Goal: Information Seeking & Learning: Learn about a topic

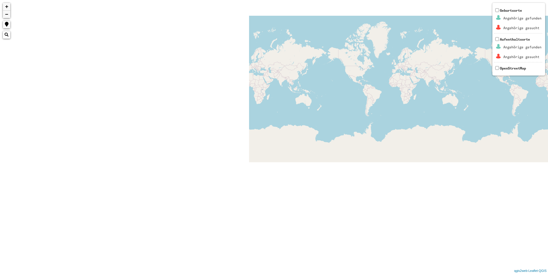
drag, startPoint x: 152, startPoint y: 104, endPoint x: 409, endPoint y: 99, distance: 256.3
click at [409, 99] on div "+ − Nothing found. Geburtsorte Angehörige gefunden Angehörige gesucht Aufenthal…" at bounding box center [274, 136] width 548 height 273
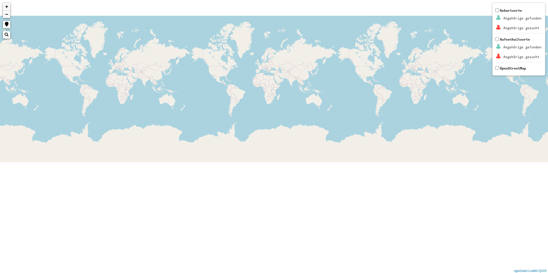
drag, startPoint x: 138, startPoint y: 113, endPoint x: 398, endPoint y: 103, distance: 259.9
click at [398, 103] on div "+ − Nothing found. Geburtsorte Angehörige gefunden Angehörige gesucht Aufenthal…" at bounding box center [274, 136] width 548 height 273
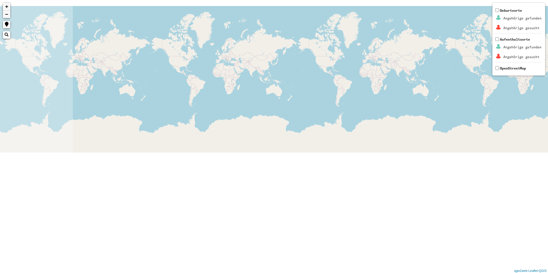
drag, startPoint x: 119, startPoint y: 120, endPoint x: 297, endPoint y: 118, distance: 178.3
click at [383, 107] on div "+ − Nothing found. Geburtsorte Angehörige gefunden Angehörige gesucht Aufenthal…" at bounding box center [274, 136] width 548 height 273
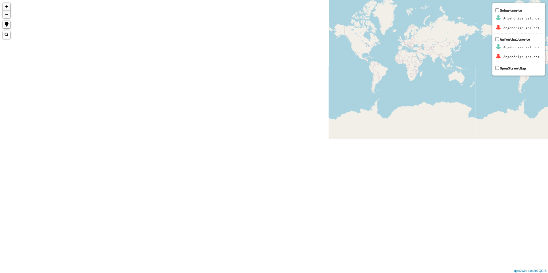
drag, startPoint x: 286, startPoint y: 105, endPoint x: 332, endPoint y: 95, distance: 46.5
click at [358, 91] on div "+ − Nothing found. Geburtsorte Angehörige gefunden Angehörige gesucht Aufenthal…" at bounding box center [274, 136] width 548 height 273
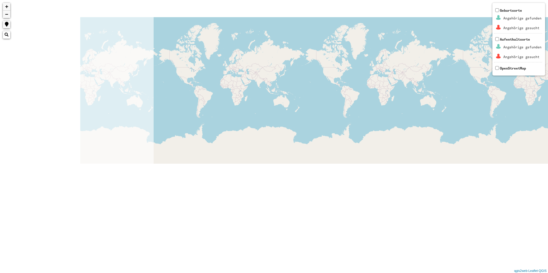
drag, startPoint x: 209, startPoint y: 136, endPoint x: 445, endPoint y: 258, distance: 266.2
click at [445, 258] on div "+ − Nothing found. Geburtsorte Angehörige gefunden Angehörige gesucht Aufenthal…" at bounding box center [274, 136] width 548 height 273
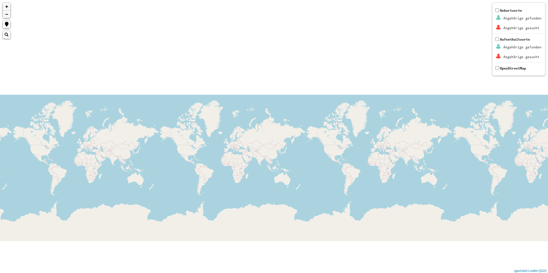
drag, startPoint x: 110, startPoint y: 177, endPoint x: 548, endPoint y: 176, distance: 437.4
click at [548, 176] on html "+ − Nothing found. Geburtsorte Angehörige gefunden Angehörige gesucht Aufenthal…" at bounding box center [274, 136] width 548 height 273
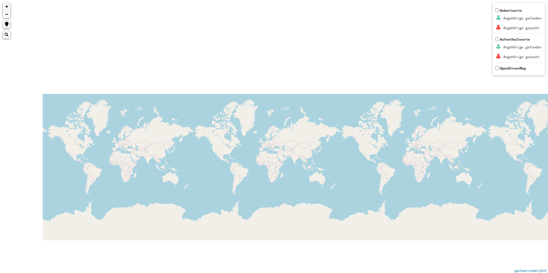
drag, startPoint x: 226, startPoint y: 140, endPoint x: 544, endPoint y: 140, distance: 318.1
click at [548, 140] on html "+ − Nothing found. Geburtsorte Angehörige gefunden Angehörige gesucht Aufenthal…" at bounding box center [274, 136] width 548 height 273
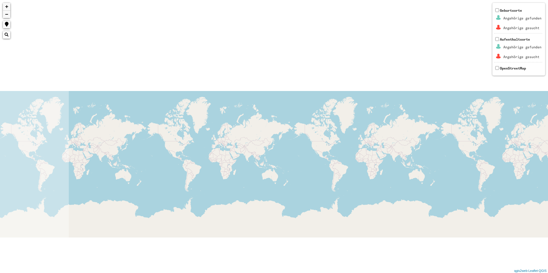
drag, startPoint x: 271, startPoint y: 131, endPoint x: 548, endPoint y: 144, distance: 276.6
click at [548, 144] on html "+ − Nothing found. Geburtsorte Angehörige gefunden Angehörige gesucht Aufenthal…" at bounding box center [274, 136] width 548 height 273
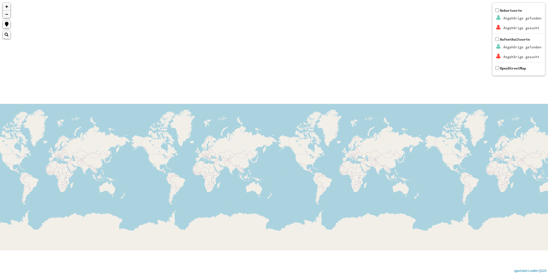
drag, startPoint x: 136, startPoint y: 144, endPoint x: 548, endPoint y: 159, distance: 411.9
click at [548, 159] on html "+ − Nothing found. Geburtsorte Angehörige gefunden Angehörige gesucht Aufenthal…" at bounding box center [274, 136] width 548 height 273
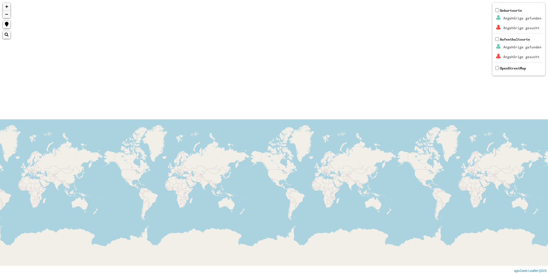
drag, startPoint x: 88, startPoint y: 159, endPoint x: 534, endPoint y: 161, distance: 446.5
click at [533, 161] on div "+ − Nothing found. Geburtsorte Angehörige gefunden Angehörige gesucht Aufenthal…" at bounding box center [274, 136] width 548 height 273
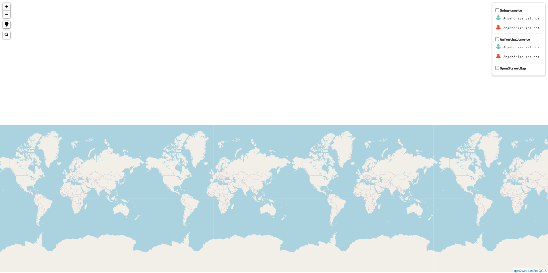
drag, startPoint x: 60, startPoint y: 172, endPoint x: 533, endPoint y: 149, distance: 473.2
click at [529, 149] on div "+ − Nothing found. Geburtsorte Angehörige gefunden Angehörige gesucht Aufenthal…" at bounding box center [274, 136] width 548 height 273
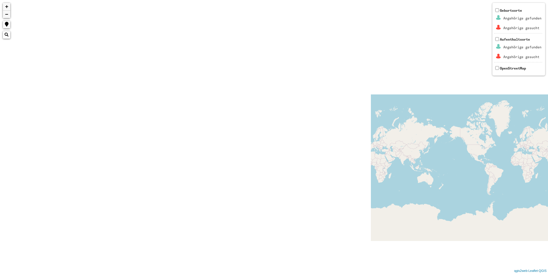
drag, startPoint x: 504, startPoint y: 153, endPoint x: 549, endPoint y: 159, distance: 44.8
click at [548, 159] on html "+ − Nothing found. Geburtsorte Angehörige gefunden Angehörige gesucht Aufenthal…" at bounding box center [274, 136] width 548 height 273
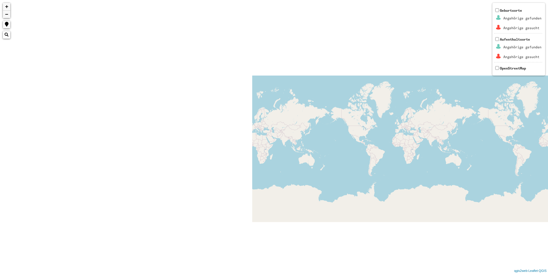
drag, startPoint x: 221, startPoint y: 159, endPoint x: 549, endPoint y: 140, distance: 328.4
click at [548, 140] on html "+ − Nothing found. Geburtsorte Angehörige gefunden Angehörige gesucht Aufenthal…" at bounding box center [274, 136] width 548 height 273
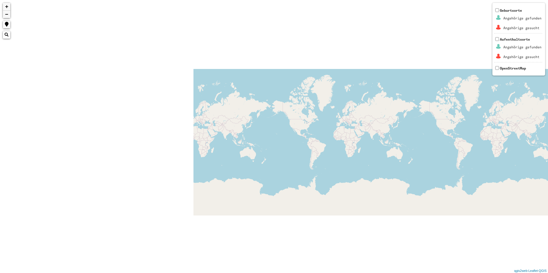
drag, startPoint x: 132, startPoint y: 134, endPoint x: 299, endPoint y: 134, distance: 167.4
click at [380, 127] on div "+ − Nothing found. Geburtsorte Angehörige gefunden Angehörige gesucht Aufenthal…" at bounding box center [274, 136] width 548 height 273
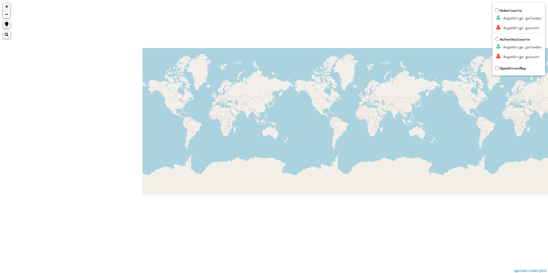
drag, startPoint x: 56, startPoint y: 140, endPoint x: 322, endPoint y: 107, distance: 268.0
click at [322, 107] on div "+ − Nothing found. Geburtsorte Angehörige gefunden Angehörige gesucht Aufenthal…" at bounding box center [274, 136] width 548 height 273
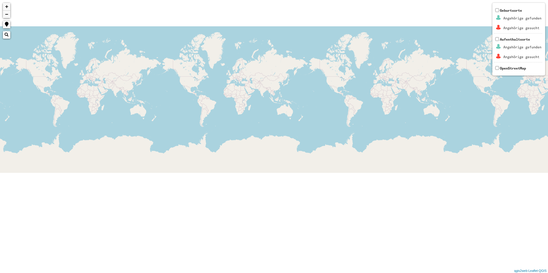
drag, startPoint x: 33, startPoint y: 108, endPoint x: 296, endPoint y: 105, distance: 262.5
click at [296, 105] on div "+ − Nothing found. Geburtsorte Angehörige gefunden Angehörige gesucht Aufenthal…" at bounding box center [274, 136] width 548 height 273
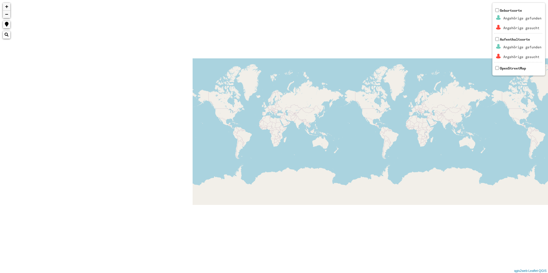
drag, startPoint x: 54, startPoint y: 67, endPoint x: 298, endPoint y: 108, distance: 248.2
click at [298, 108] on div "+ − Nothing found. Geburtsorte Angehörige gefunden Angehörige gesucht Aufenthal…" at bounding box center [274, 136] width 548 height 273
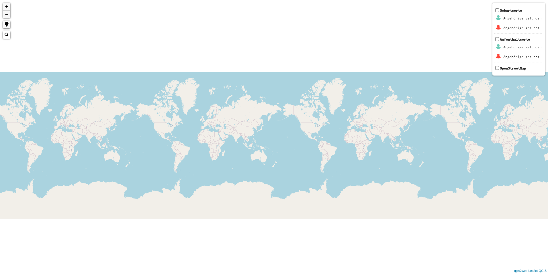
drag, startPoint x: 53, startPoint y: 125, endPoint x: 135, endPoint y: 127, distance: 81.7
click at [147, 127] on div "+ − Nothing found. Geburtsorte Angehörige gefunden Angehörige gesucht Aufenthal…" at bounding box center [274, 136] width 548 height 273
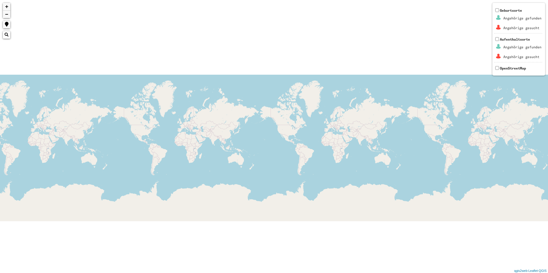
drag, startPoint x: -1, startPoint y: 131, endPoint x: 101, endPoint y: 170, distance: 109.2
click at [98, 168] on div "+ − Nothing found. Geburtsorte Angehörige gefunden Angehörige gesucht Aufenthal…" at bounding box center [274, 136] width 548 height 273
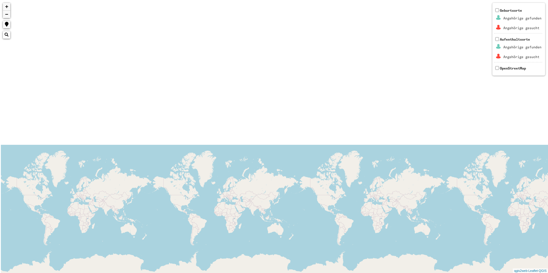
drag, startPoint x: 0, startPoint y: 163, endPoint x: 214, endPoint y: 206, distance: 218.1
click at [214, 206] on div "+ − Nothing found. Geburtsorte Angehörige gefunden Angehörige gesucht Aufenthal…" at bounding box center [274, 136] width 548 height 273
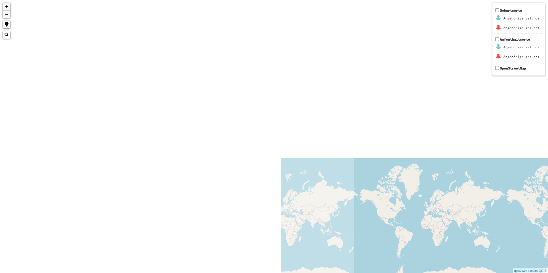
drag, startPoint x: 390, startPoint y: 196, endPoint x: 390, endPoint y: 189, distance: 7.5
click at [438, 189] on div "+ − Nothing found. Geburtsorte Angehörige gefunden Angehörige gesucht Aufenthal…" at bounding box center [274, 136] width 548 height 273
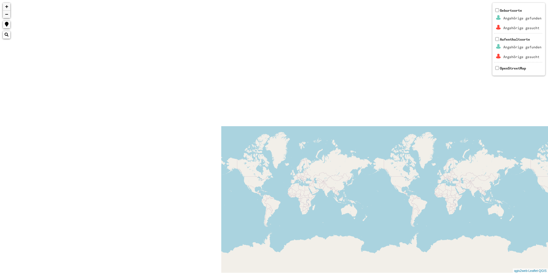
drag, startPoint x: 382, startPoint y: 177, endPoint x: 463, endPoint y: 176, distance: 80.5
click at [480, 172] on div "+ − Nothing found. Geburtsorte Angehörige gefunden Angehörige gesucht Aufenthal…" at bounding box center [274, 136] width 548 height 273
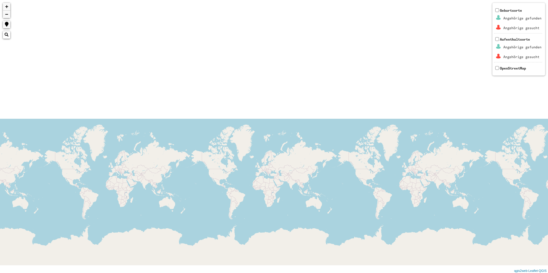
drag, startPoint x: 549, startPoint y: 155, endPoint x: 548, endPoint y: 145, distance: 10.1
click at [548, 152] on html "+ − Nothing found. Geburtsorte Angehörige gefunden Angehörige gesucht Aufenthal…" at bounding box center [274, 136] width 548 height 273
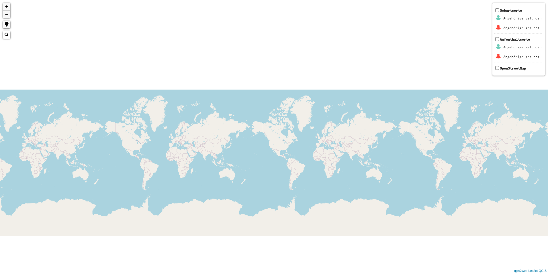
drag, startPoint x: 429, startPoint y: 151, endPoint x: 493, endPoint y: 151, distance: 63.3
click at [462, 151] on div "+ − Nothing found. Geburtsorte Angehörige gefunden Angehörige gesucht Aufenthal…" at bounding box center [274, 136] width 548 height 273
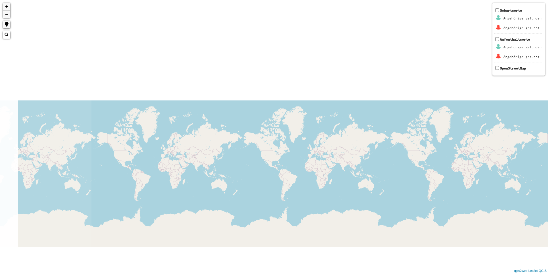
drag, startPoint x: 66, startPoint y: 178, endPoint x: 447, endPoint y: 152, distance: 381.5
click at [425, 152] on div "+ − Nothing found. Geburtsorte Angehörige gefunden Angehörige gesucht Aufenthal…" at bounding box center [274, 136] width 548 height 273
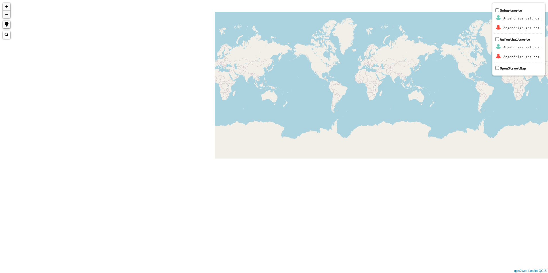
drag, startPoint x: 91, startPoint y: 107, endPoint x: 360, endPoint y: 162, distance: 274.5
click at [358, 161] on div "+ − Nothing found. Geburtsorte Angehörige gefunden Angehörige gesucht Aufenthal…" at bounding box center [274, 136] width 548 height 273
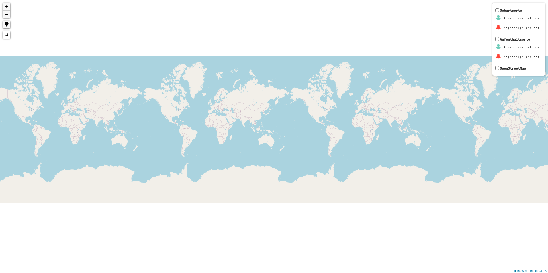
drag, startPoint x: 47, startPoint y: 175, endPoint x: 337, endPoint y: 154, distance: 290.8
click at [337, 154] on div "+ − Nothing found. Geburtsorte Angehörige gefunden Angehörige gesucht Aufenthal…" at bounding box center [274, 136] width 548 height 273
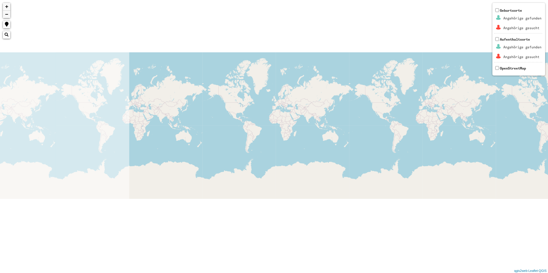
drag, startPoint x: 439, startPoint y: 168, endPoint x: 454, endPoint y: 173, distance: 16.3
click at [467, 173] on div "+ − Nothing found. Geburtsorte Angehörige gefunden Angehörige gesucht Aufenthal…" at bounding box center [274, 136] width 548 height 273
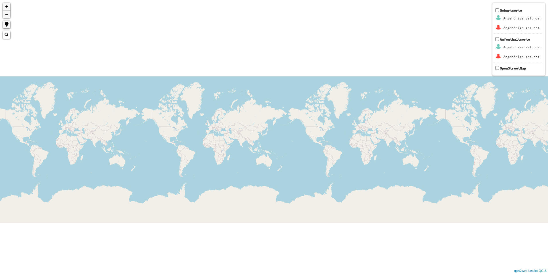
drag, startPoint x: 88, startPoint y: 155, endPoint x: 475, endPoint y: 178, distance: 387.9
click at [398, 175] on div "+ − Nothing found. Geburtsorte Angehörige gefunden Angehörige gesucht Aufenthal…" at bounding box center [274, 136] width 548 height 273
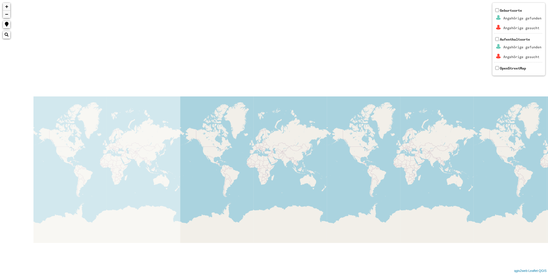
drag, startPoint x: 549, startPoint y: 122, endPoint x: 548, endPoint y: 131, distance: 9.5
click at [548, 127] on html "+ − Nothing found. Geburtsorte Angehörige gefunden Angehörige gesucht Aufenthal…" at bounding box center [274, 136] width 548 height 273
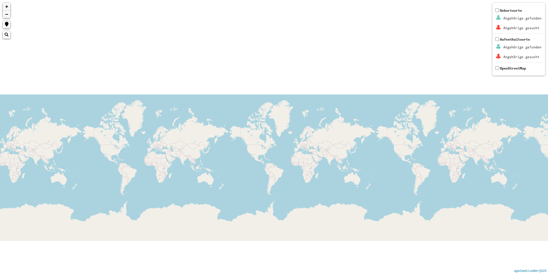
drag
click at [548, 110] on html "+ − Nothing found. Geburtsorte Angehörige gefunden Angehörige gesucht Aufenthal…" at bounding box center [274, 136] width 548 height 273
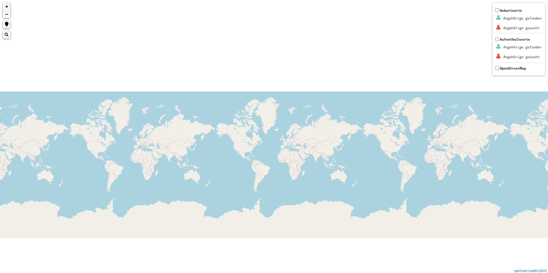
click at [548, 137] on html "+ − Nothing found. Geburtsorte Angehörige gefunden Angehörige gesucht Aufenthal…" at bounding box center [274, 136] width 548 height 273
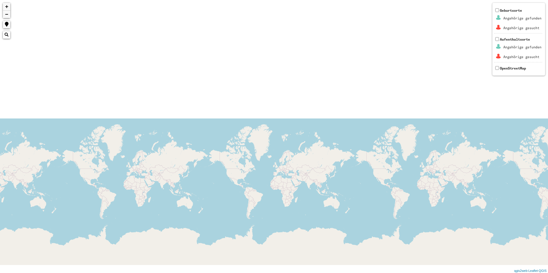
click at [548, 221] on html "+ − Nothing found. Geburtsorte Angehörige gefunden Angehörige gesucht Aufenthal…" at bounding box center [274, 136] width 548 height 273
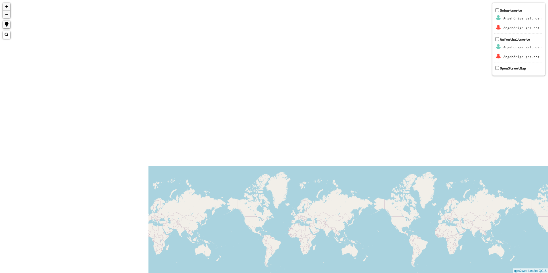
click at [548, 175] on html "+ − Nothing found. Geburtsorte Angehörige gefunden Angehörige gesucht Aufenthal…" at bounding box center [274, 136] width 548 height 273
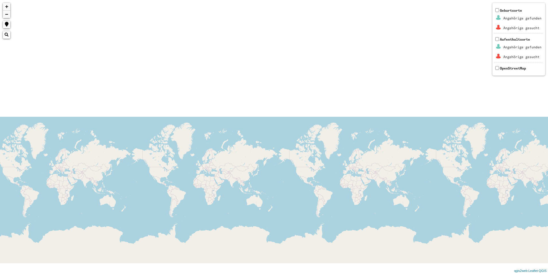
click at [548, 180] on html "+ − Nothing found. Geburtsorte Angehörige gefunden Angehörige gesucht Aufenthal…" at bounding box center [274, 136] width 548 height 273
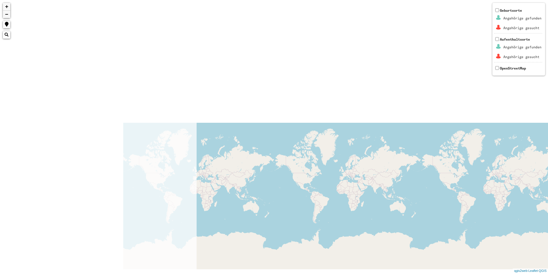
click at [548, 140] on html "+ − Nothing found. Geburtsorte Angehörige gefunden Angehörige gesucht Aufenthal…" at bounding box center [274, 136] width 548 height 273
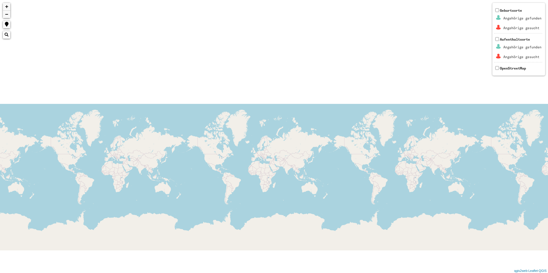
click at [368, 163] on div "+ − Nothing found. Geburtsorte Angehörige gefunden Angehörige gesucht Aufenthal…" at bounding box center [274, 136] width 548 height 273
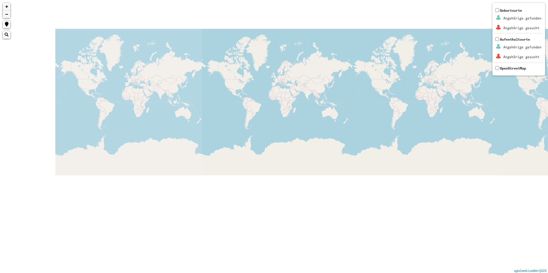
click at [468, 104] on div "+ − Nothing found. Geburtsorte Angehörige gefunden Angehörige gesucht Aufenthal…" at bounding box center [274, 136] width 548 height 273
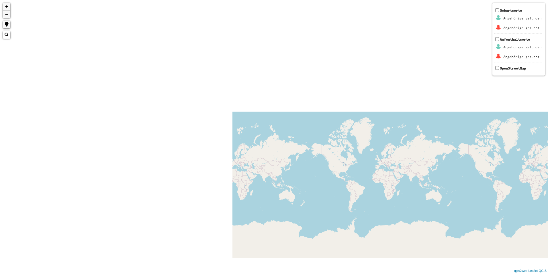
click at [357, 185] on div "+ − Nothing found. Geburtsorte Angehörige gefunden Angehörige gesucht Aufenthal…" at bounding box center [274, 136] width 548 height 273
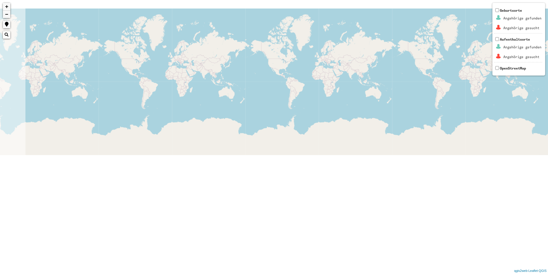
click at [312, 99] on div "+ − Nothing found. Geburtsorte Angehörige gefunden Angehörige gesucht Aufenthal…" at bounding box center [274, 136] width 548 height 273
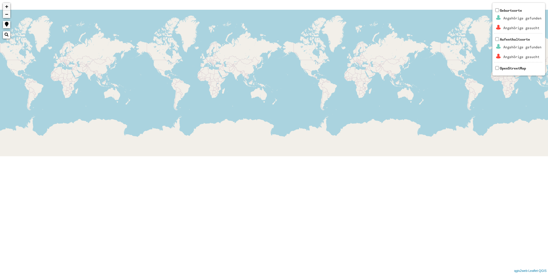
click at [409, 76] on div "+ − Nothing found. Geburtsorte Angehörige gefunden Angehörige gesucht Aufenthal…" at bounding box center [274, 136] width 548 height 273
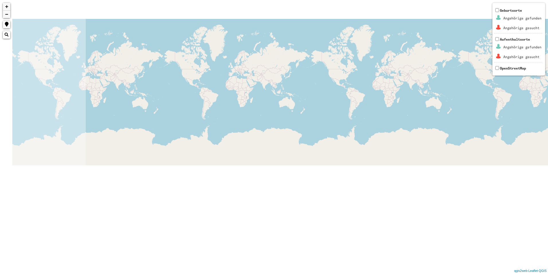
click at [362, 82] on div "+ − Nothing found. Geburtsorte Angehörige gefunden Angehörige gesucht Aufenthal…" at bounding box center [274, 136] width 548 height 273
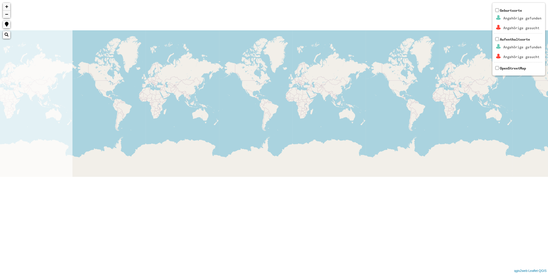
click at [342, 96] on div "+ − Nothing found. Geburtsorte Angehörige gefunden Angehörige gesucht Aufenthal…" at bounding box center [274, 136] width 548 height 273
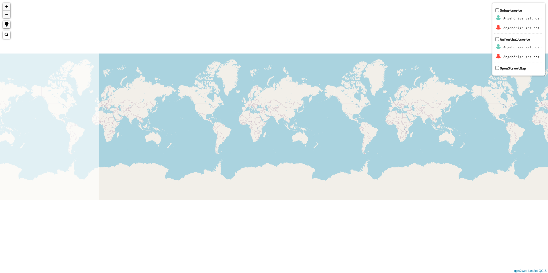
click at [299, 121] on div "+ − Nothing found. Geburtsorte Angehörige gefunden Angehörige gesucht Aufenthal…" at bounding box center [274, 136] width 548 height 273
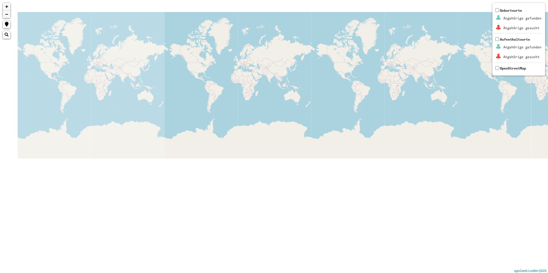
click at [268, 152] on div "+ − Nothing found. Geburtsorte Angehörige gefunden Angehörige gesucht Aufenthal…" at bounding box center [274, 136] width 548 height 273
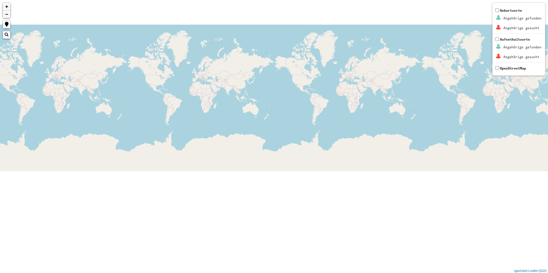
click at [230, 126] on div "+ − Nothing found. Geburtsorte Angehörige gefunden Angehörige gesucht Aufenthal…" at bounding box center [274, 136] width 548 height 273
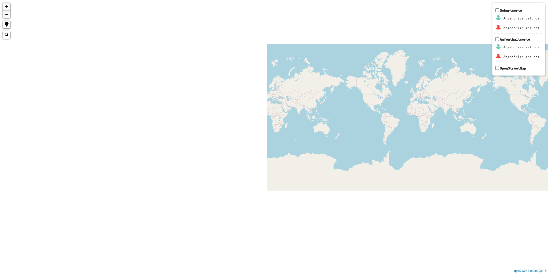
click at [333, 149] on div "+ − Nothing found. Geburtsorte Angehörige gefunden Angehörige gesucht Aufenthal…" at bounding box center [274, 136] width 548 height 273
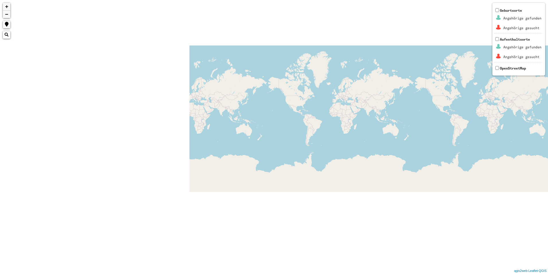
click at [541, 180] on div "+ − Nothing found. Geburtsorte Angehörige gefunden Angehörige gesucht Aufenthal…" at bounding box center [274, 136] width 548 height 273
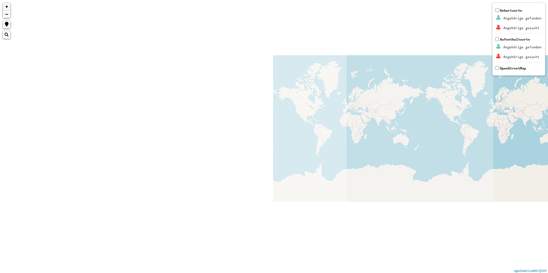
click at [548, 176] on html "+ − Nothing found. Geburtsorte Angehörige gefunden Angehörige gesucht Aufenthal…" at bounding box center [274, 136] width 548 height 273
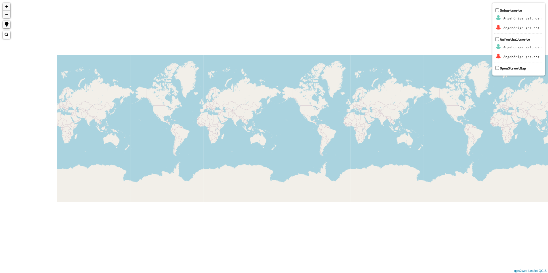
click at [548, 159] on html "+ − Nothing found. Geburtsorte Angehörige gefunden Angehörige gesucht Aufenthal…" at bounding box center [274, 136] width 548 height 273
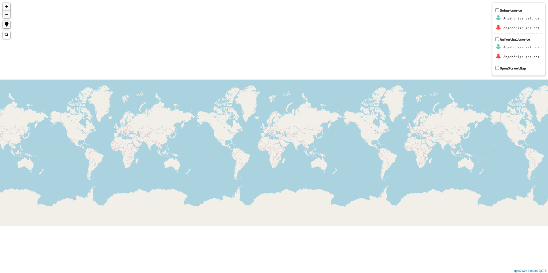
click at [514, 166] on div "+ − Nothing found. Geburtsorte Angehörige gefunden Angehörige gesucht Aufenthal…" at bounding box center [274, 136] width 548 height 273
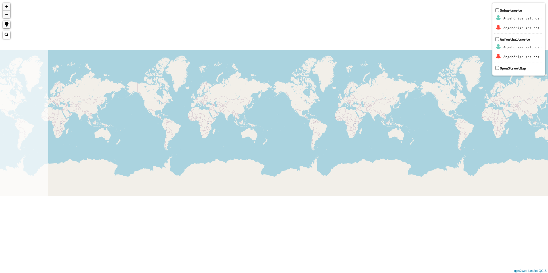
click at [548, 134] on html "+ − Nothing found. Geburtsorte Angehörige gefunden Angehörige gesucht Aufenthal…" at bounding box center [274, 136] width 548 height 273
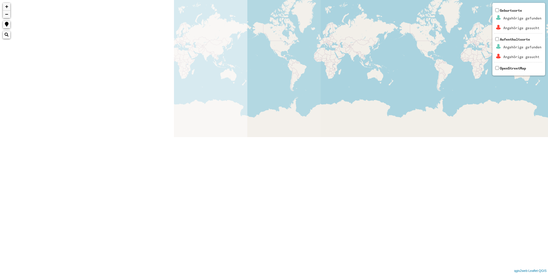
click at [541, 95] on div "+ − Nothing found. Geburtsorte Angehörige gefunden Angehörige gesucht Aufenthal…" at bounding box center [274, 136] width 548 height 273
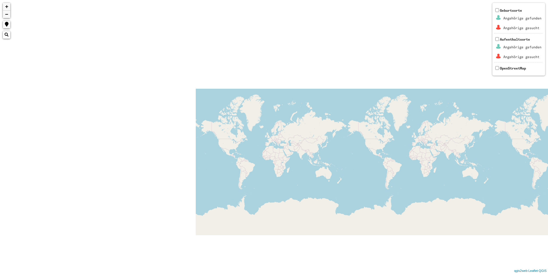
click at [548, 214] on html "+ − Nothing found. Geburtsorte Angehörige gefunden Angehörige gesucht Aufenthal…" at bounding box center [274, 136] width 548 height 273
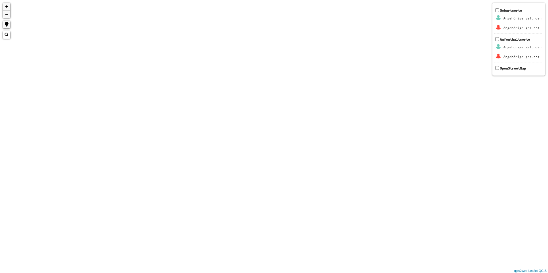
click at [136, 0] on html "+ − Nothing found. Geburtsorte Angehörige gefunden Angehörige gesucht Aufenthal…" at bounding box center [274, 136] width 548 height 273
click at [171, 0] on html "+ − Nothing found. Geburtsorte Angehörige gefunden Angehörige gesucht Aufenthal…" at bounding box center [274, 136] width 548 height 273
click at [211, 0] on html "+ − Nothing found. Geburtsorte Angehörige gefunden Angehörige gesucht Aufenthal…" at bounding box center [274, 136] width 548 height 273
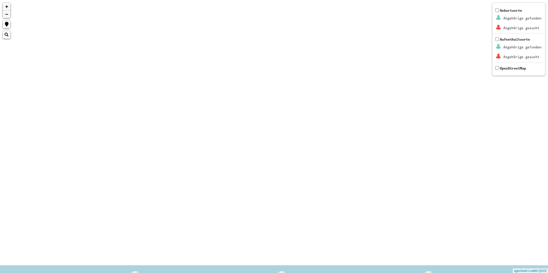
click at [304, 120] on div "+ − Nothing found. Geburtsorte Angehörige gefunden Angehörige gesucht Aufenthal…" at bounding box center [274, 136] width 548 height 273
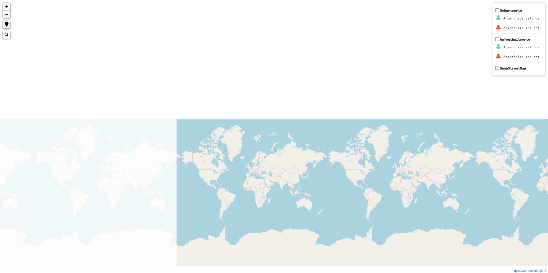
click at [329, 24] on div "+ − Nothing found. Geburtsorte Angehörige gefunden Angehörige gesucht Aufenthal…" at bounding box center [274, 136] width 548 height 273
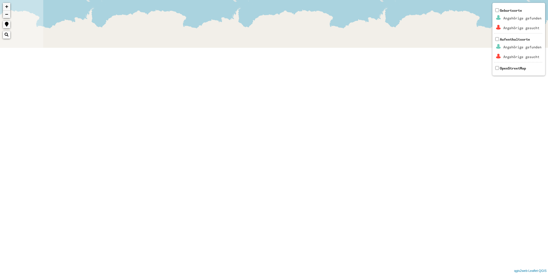
click at [413, 188] on div "+ − Nothing found. Geburtsorte Angehörige gefunden Angehörige gesucht Aufenthal…" at bounding box center [274, 136] width 548 height 273
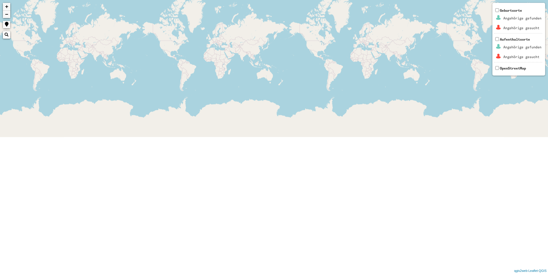
click at [326, 130] on div "+ − Nothing found. Geburtsorte Angehörige gefunden Angehörige gesucht Aufenthal…" at bounding box center [274, 136] width 548 height 273
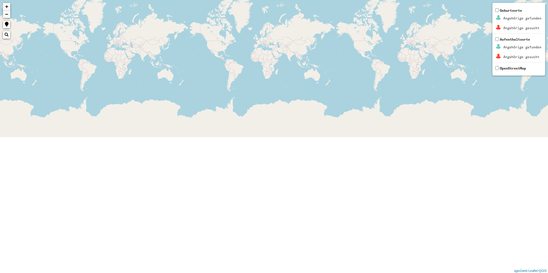
click at [390, 110] on div "+ − Nothing found. Geburtsorte Angehörige gefunden Angehörige gesucht Aufenthal…" at bounding box center [274, 136] width 548 height 273
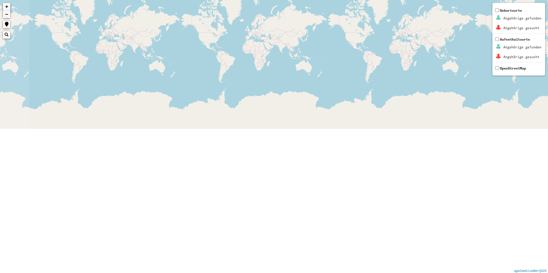
click at [371, 95] on div "+ − Nothing found. Geburtsorte Angehörige gefunden Angehörige gesucht Aufenthal…" at bounding box center [274, 136] width 548 height 273
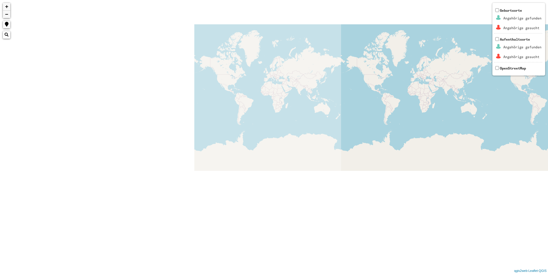
click at [323, 78] on div "+ − Nothing found. Geburtsorte Angehörige gefunden Angehörige gesucht Aufenthal…" at bounding box center [274, 136] width 548 height 273
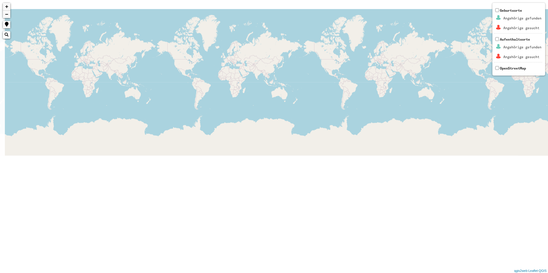
click at [0, 101] on html "+ − Nothing found. Geburtsorte Angehörige gefunden Angehörige gesucht Aufenthal…" at bounding box center [274, 136] width 548 height 273
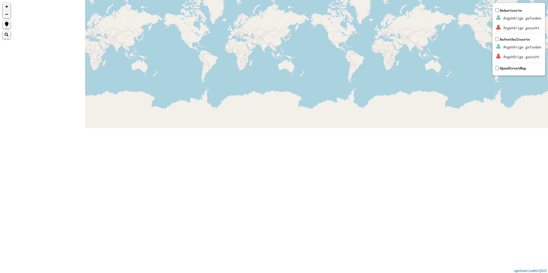
click at [269, 68] on div "+ − Nothing found. Geburtsorte Angehörige gefunden Angehörige gesucht Aufenthal…" at bounding box center [274, 136] width 548 height 273
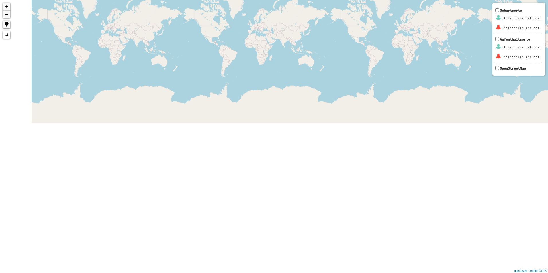
click at [293, 108] on div "+ − Nothing found. Geburtsorte Angehörige gefunden Angehörige gesucht Aufenthal…" at bounding box center [274, 136] width 548 height 273
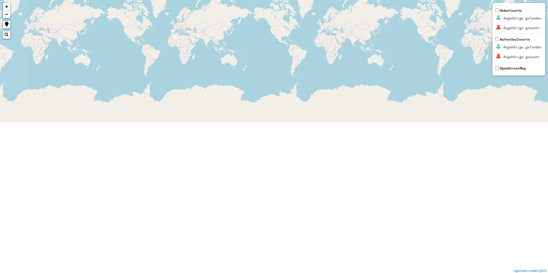
click at [159, 93] on div "+ − Nothing found. Geburtsorte Angehörige gefunden Angehörige gesucht Aufenthal…" at bounding box center [274, 136] width 548 height 273
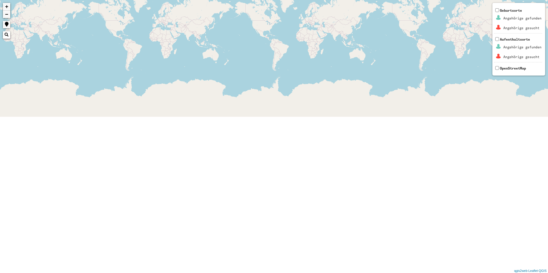
click at [176, 69] on div "+ − Nothing found. Geburtsorte Angehörige gefunden Angehörige gesucht Aufenthal…" at bounding box center [274, 136] width 548 height 273
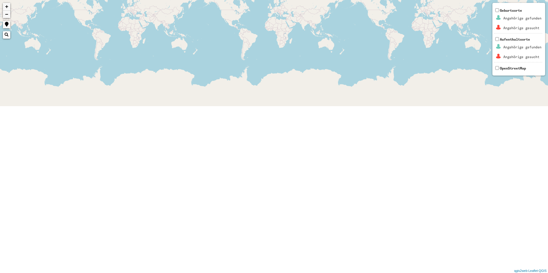
click at [215, 88] on div "+ − Nothing found. Geburtsorte Angehörige gefunden Angehörige gesucht Aufenthal…" at bounding box center [274, 136] width 548 height 273
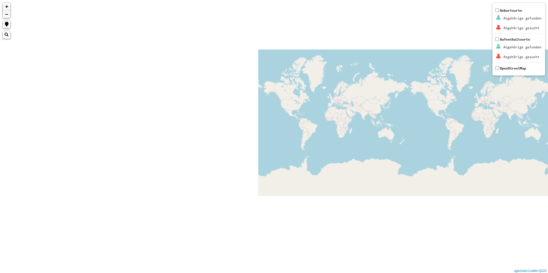
click at [357, 176] on div "+ − Nothing found. Geburtsorte Angehörige gefunden Angehörige gesucht Aufenthal…" at bounding box center [274, 136] width 548 height 273
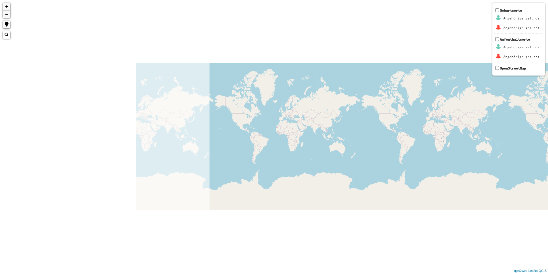
click at [399, 150] on div "+ − Nothing found. Geburtsorte Angehörige gefunden Angehörige gesucht Aufenthal…" at bounding box center [274, 136] width 548 height 273
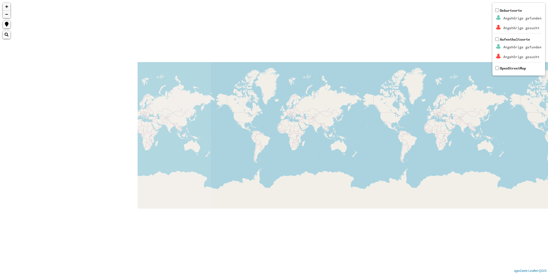
click at [265, 157] on div "+ − Nothing found. Geburtsorte Angehörige gefunden Angehörige gesucht Aufenthal…" at bounding box center [274, 136] width 548 height 273
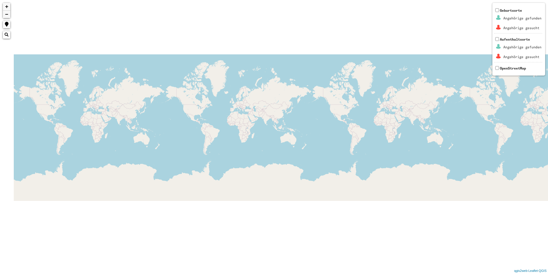
click at [240, 181] on div "+ − Nothing found. Geburtsorte Angehörige gefunden Angehörige gesucht Aufenthal…" at bounding box center [274, 136] width 548 height 273
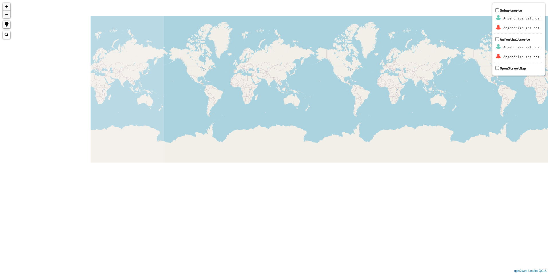
click at [411, 160] on div "+ − Nothing found. Geburtsorte Angehörige gefunden Angehörige gesucht Aufenthal…" at bounding box center [274, 136] width 548 height 273
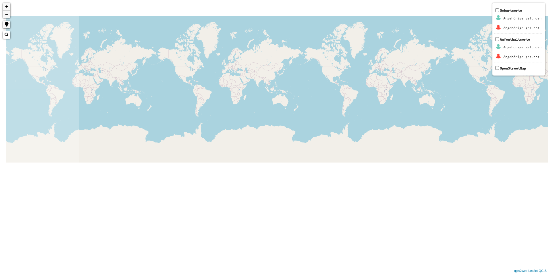
click at [386, 81] on div "+ − Nothing found. Geburtsorte Angehörige gefunden Angehörige gesucht Aufenthal…" at bounding box center [274, 136] width 548 height 273
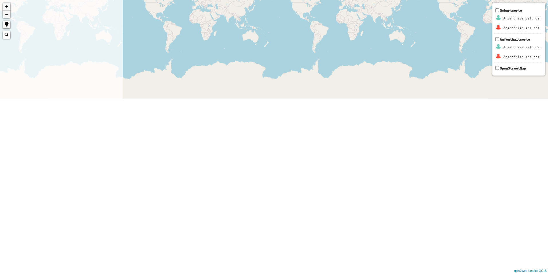
click at [423, 104] on div "+ − Nothing found. Geburtsorte Angehörige gefunden Angehörige gesucht Aufenthal…" at bounding box center [274, 136] width 548 height 273
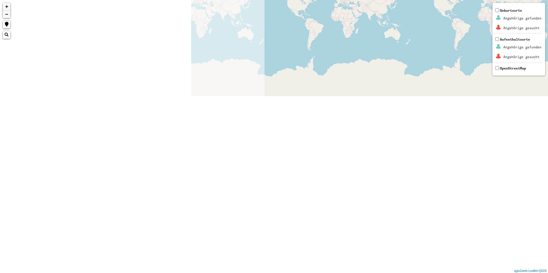
click at [410, 104] on div "+ − Nothing found. Geburtsorte Angehörige gefunden Angehörige gesucht Aufenthal…" at bounding box center [274, 136] width 548 height 273
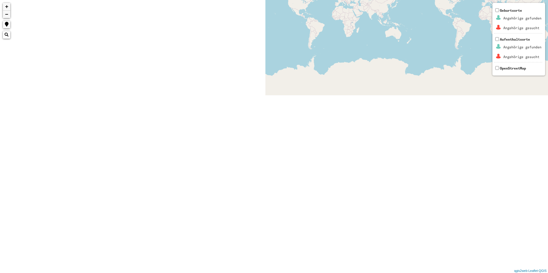
click at [408, 125] on div "+ − Nothing found. Geburtsorte Angehörige gefunden Angehörige gesucht Aufenthal…" at bounding box center [274, 136] width 548 height 273
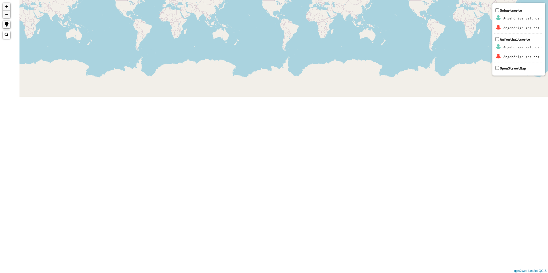
click at [475, 134] on div "+ − Nothing found. Geburtsorte Angehörige gefunden Angehörige gesucht Aufenthal…" at bounding box center [274, 136] width 548 height 273
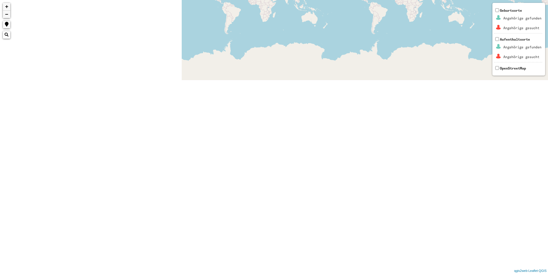
click at [548, 91] on html "+ − Nothing found. Geburtsorte Angehörige gefunden Angehörige gesucht Aufenthal…" at bounding box center [274, 136] width 548 height 273
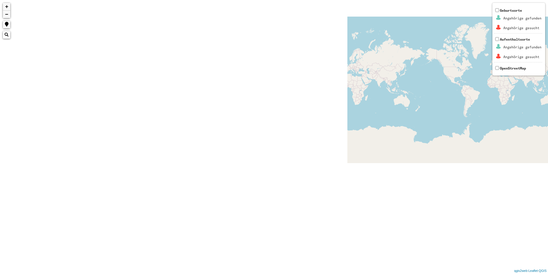
click at [548, 182] on html "+ − Nothing found. Geburtsorte Angehörige gefunden Angehörige gesucht Aufenthal…" at bounding box center [274, 136] width 548 height 273
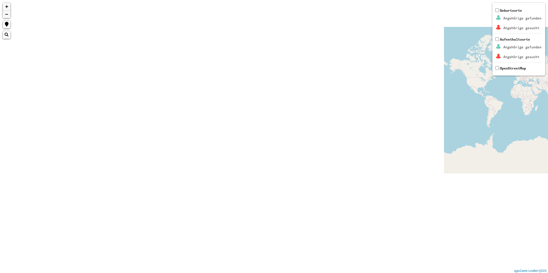
click at [548, 57] on html "+ − Nothing found. Geburtsorte Angehörige gefunden Angehörige gesucht Aufenthal…" at bounding box center [274, 136] width 548 height 273
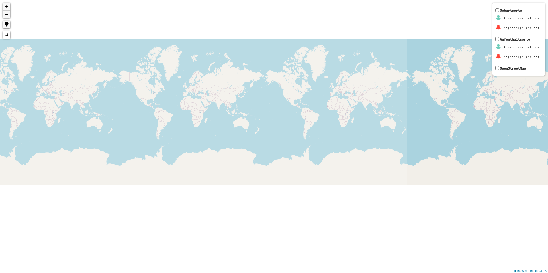
click at [548, 125] on html "+ − Nothing found. Geburtsorte Angehörige gefunden Angehörige gesucht Aufenthal…" at bounding box center [274, 136] width 548 height 273
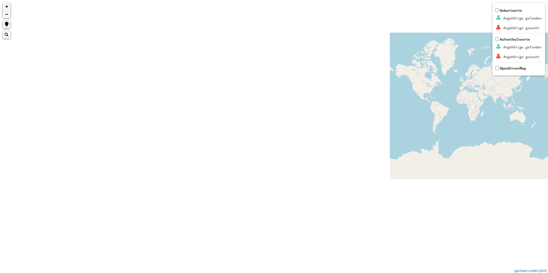
click at [548, 137] on html "+ − Nothing found. Geburtsorte Angehörige gefunden Angehörige gesucht Aufenthal…" at bounding box center [274, 136] width 548 height 273
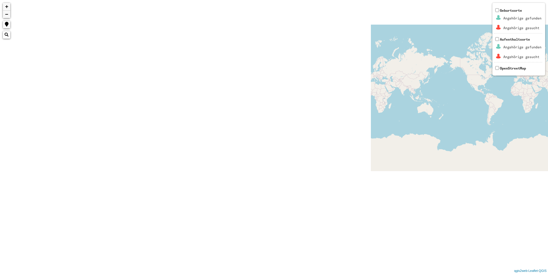
click at [527, 106] on div "+ − Nothing found. Geburtsorte Angehörige gefunden Angehörige gesucht Aufenthal…" at bounding box center [274, 136] width 548 height 273
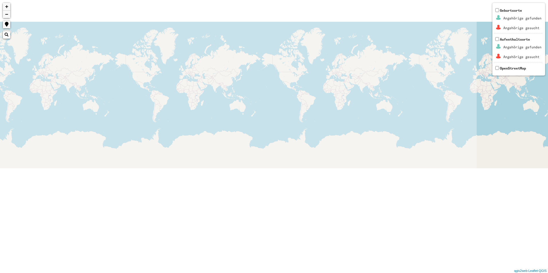
click at [396, 109] on div "+ − Nothing found. Geburtsorte Angehörige gefunden Angehörige gesucht Aufenthal…" at bounding box center [274, 136] width 548 height 273
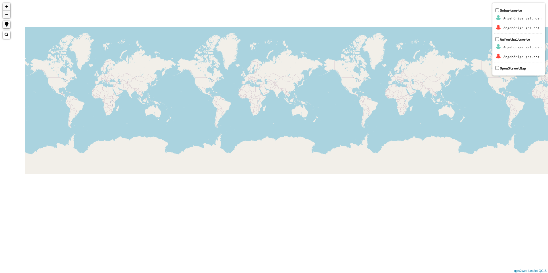
click at [493, 127] on div "+ − Nothing found. Geburtsorte Angehörige gefunden Angehörige gesucht Aufenthal…" at bounding box center [274, 136] width 548 height 273
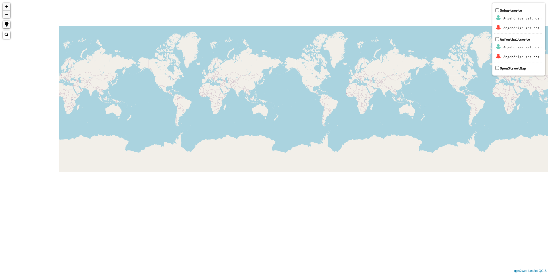
click at [438, 128] on div "+ − Nothing found. Geburtsorte Angehörige gefunden Angehörige gesucht Aufenthal…" at bounding box center [274, 136] width 548 height 273
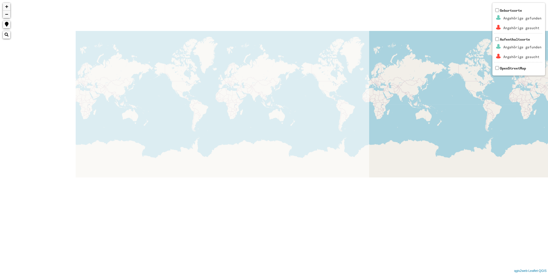
click at [462, 132] on div "+ − Nothing found. Geburtsorte Angehörige gefunden Angehörige gesucht Aufenthal…" at bounding box center [274, 136] width 548 height 273
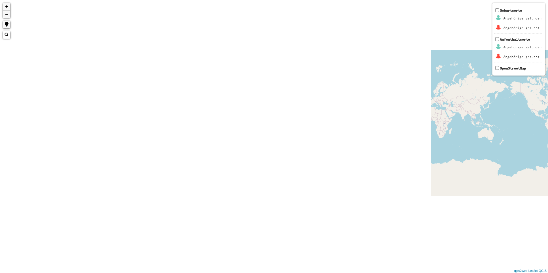
click at [546, 131] on div "+ − Nothing found. Geburtsorte Angehörige gefunden Angehörige gesucht Aufenthal…" at bounding box center [274, 136] width 548 height 273
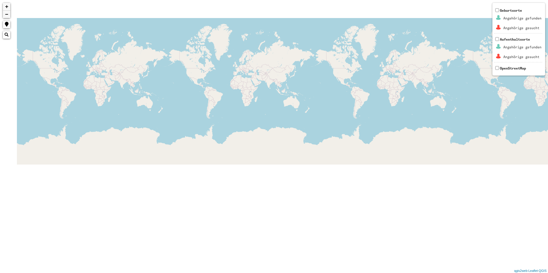
click at [227, 101] on div "+ − Nothing found. Geburtsorte Angehörige gefunden Angehörige gesucht Aufenthal…" at bounding box center [274, 136] width 548 height 273
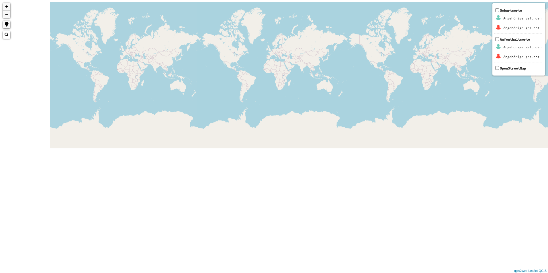
click at [496, 122] on div "+ − Nothing found. Geburtsorte Angehörige gefunden Angehörige gesucht Aufenthal…" at bounding box center [274, 136] width 548 height 273
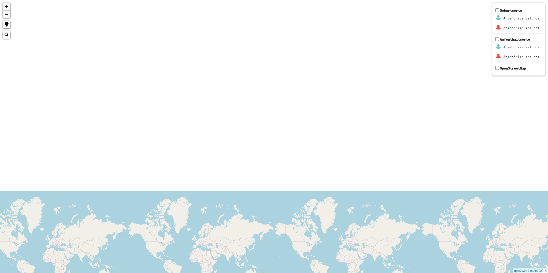
click at [347, 0] on html "+ − Nothing found. Geburtsorte Angehörige gefunden Angehörige gesucht Aufenthal…" at bounding box center [274, 136] width 548 height 273
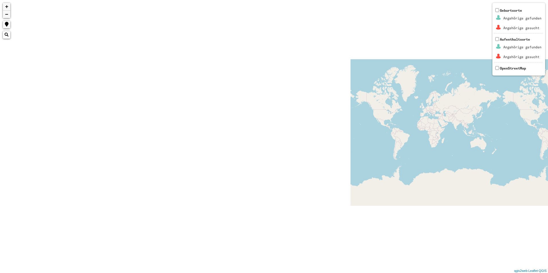
click at [548, 112] on html "+ − Nothing found. Geburtsorte Angehörige gefunden Angehörige gesucht Aufenthal…" at bounding box center [274, 136] width 548 height 273
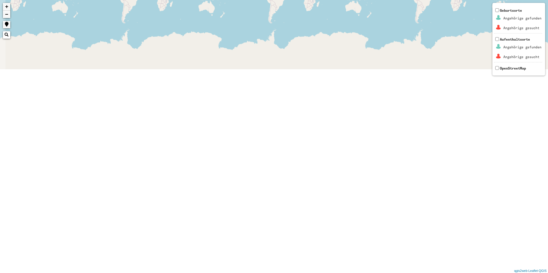
click at [299, 273] on div "+ − Nothing found. Geburtsorte Angehörige gefunden Angehörige gesucht Aufenthal…" at bounding box center [274, 136] width 548 height 273
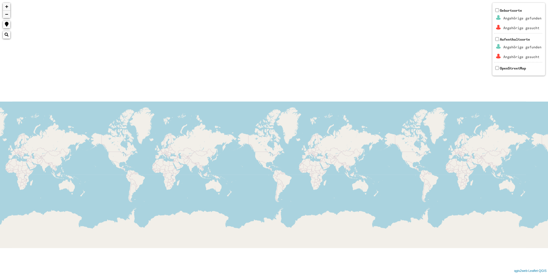
click at [468, 217] on div "+ − Nothing found. Geburtsorte Angehörige gefunden Angehörige gesucht Aufenthal…" at bounding box center [274, 136] width 548 height 273
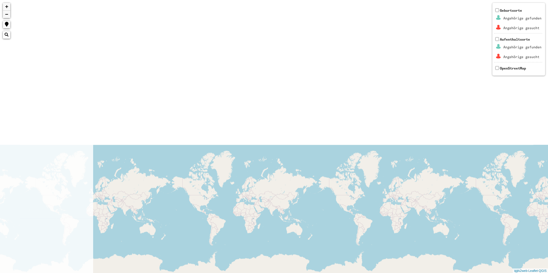
click at [390, 231] on div "+ − Nothing found. Geburtsorte Angehörige gefunden Angehörige gesucht Aufenthal…" at bounding box center [274, 136] width 548 height 273
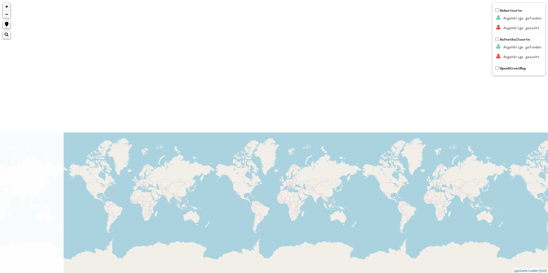
click at [464, 212] on div "+ − Nothing found. Geburtsorte Angehörige gefunden Angehörige gesucht Aufenthal…" at bounding box center [274, 136] width 548 height 273
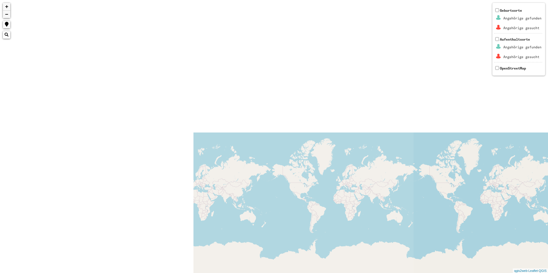
click at [475, 202] on div "+ − Nothing found. Geburtsorte Angehörige gefunden Angehörige gesucht Aufenthal…" at bounding box center [274, 136] width 548 height 273
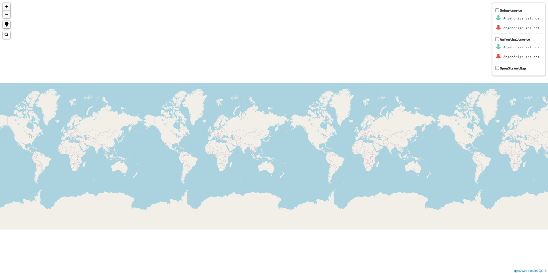
click at [419, 165] on div "+ − Nothing found. Geburtsorte Angehörige gefunden Angehörige gesucht Aufenthal…" at bounding box center [274, 136] width 548 height 273
